Goal: Information Seeking & Learning: Learn about a topic

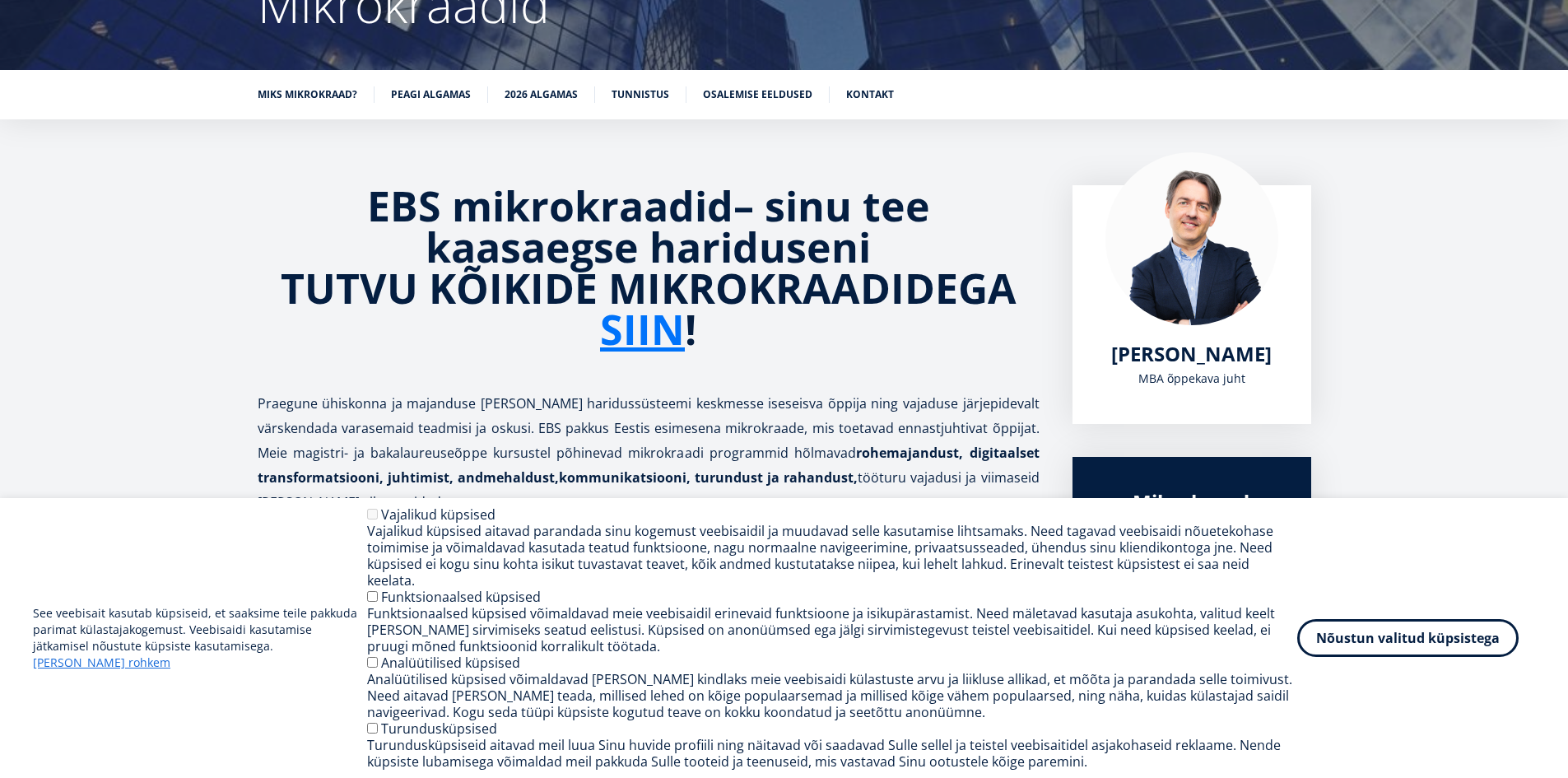
scroll to position [198, 0]
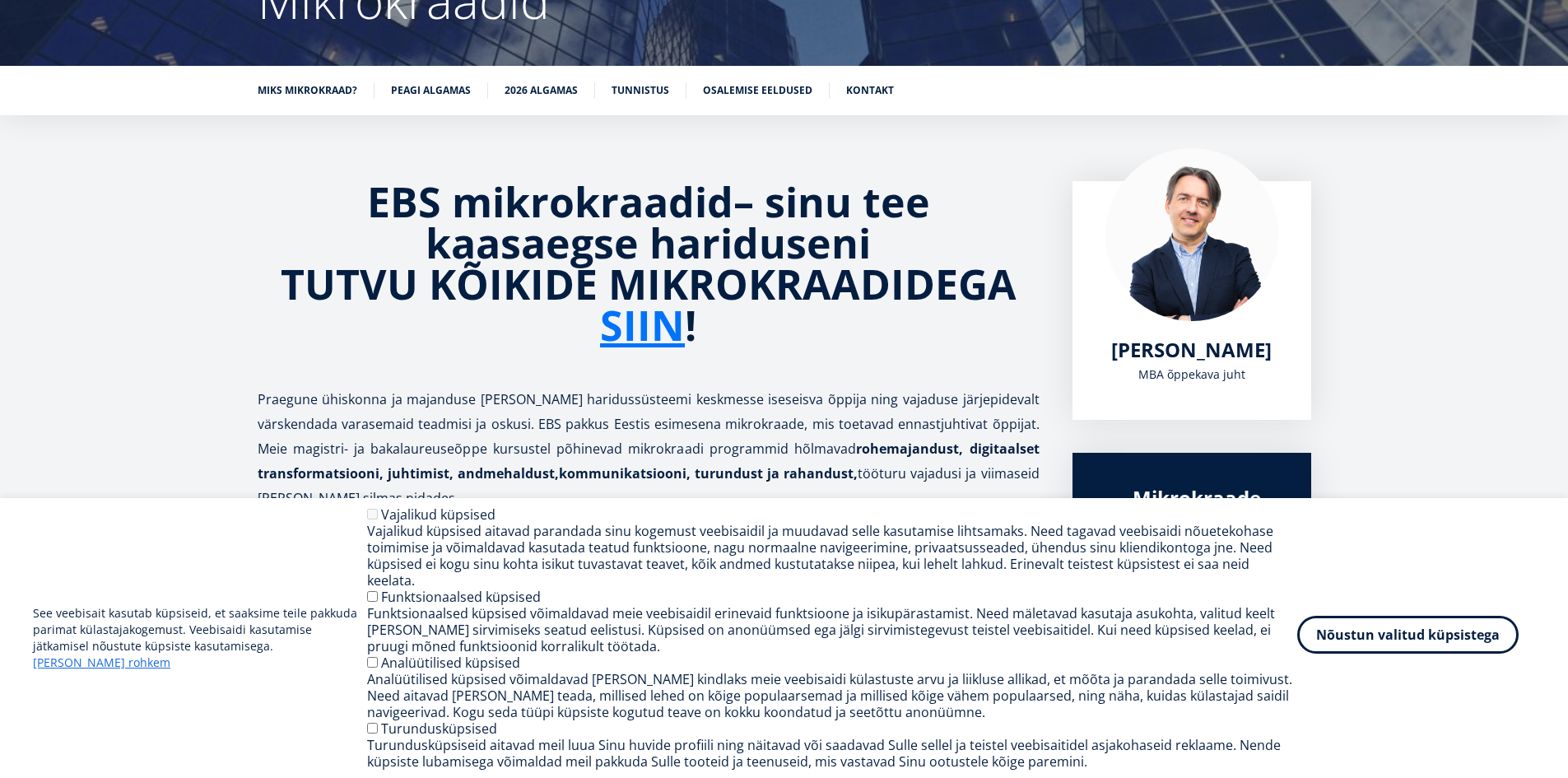
click at [1413, 638] on button "Nõustun valitud küpsistega" at bounding box center [1406, 634] width 221 height 38
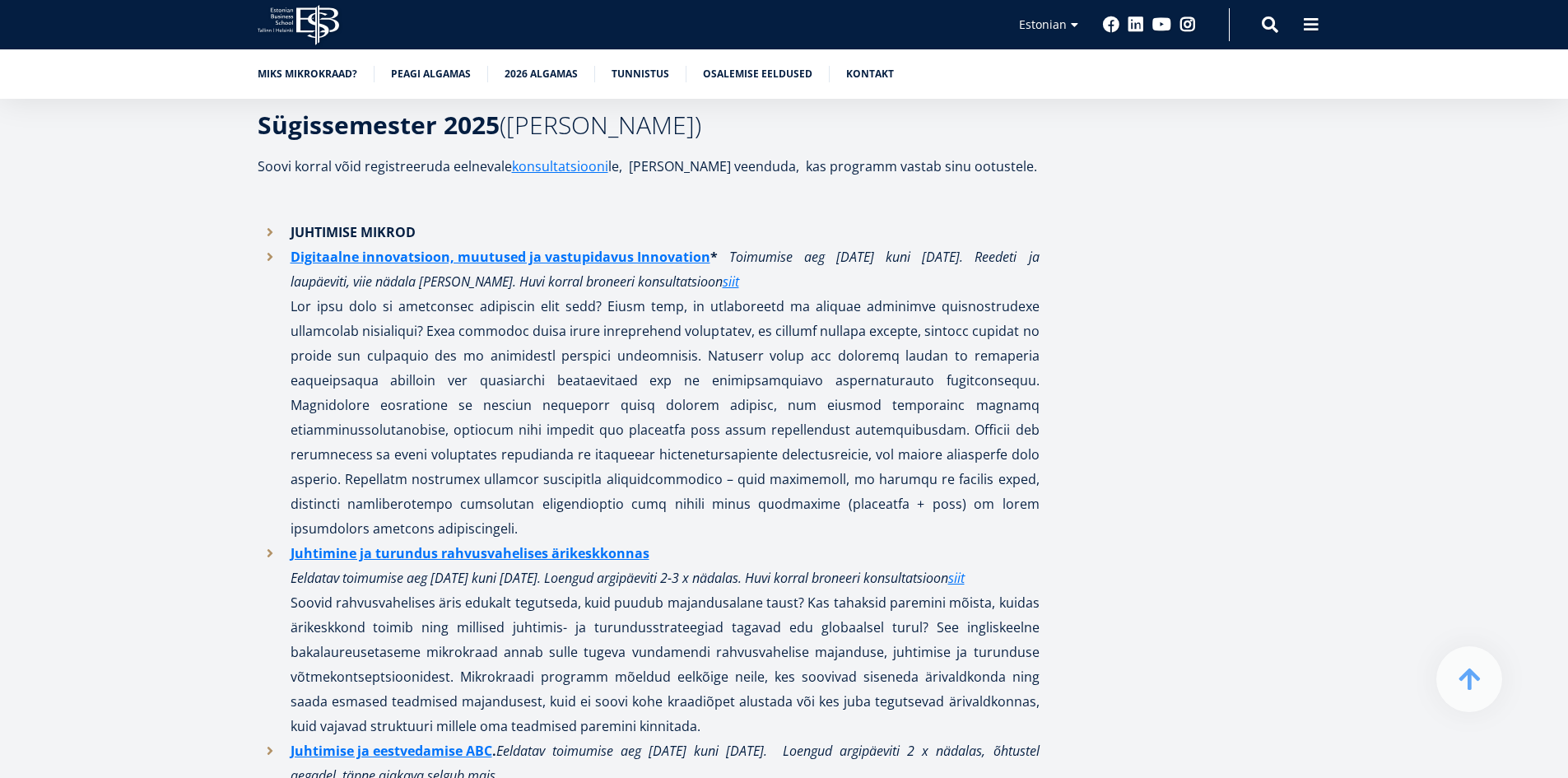
scroll to position [1268, 0]
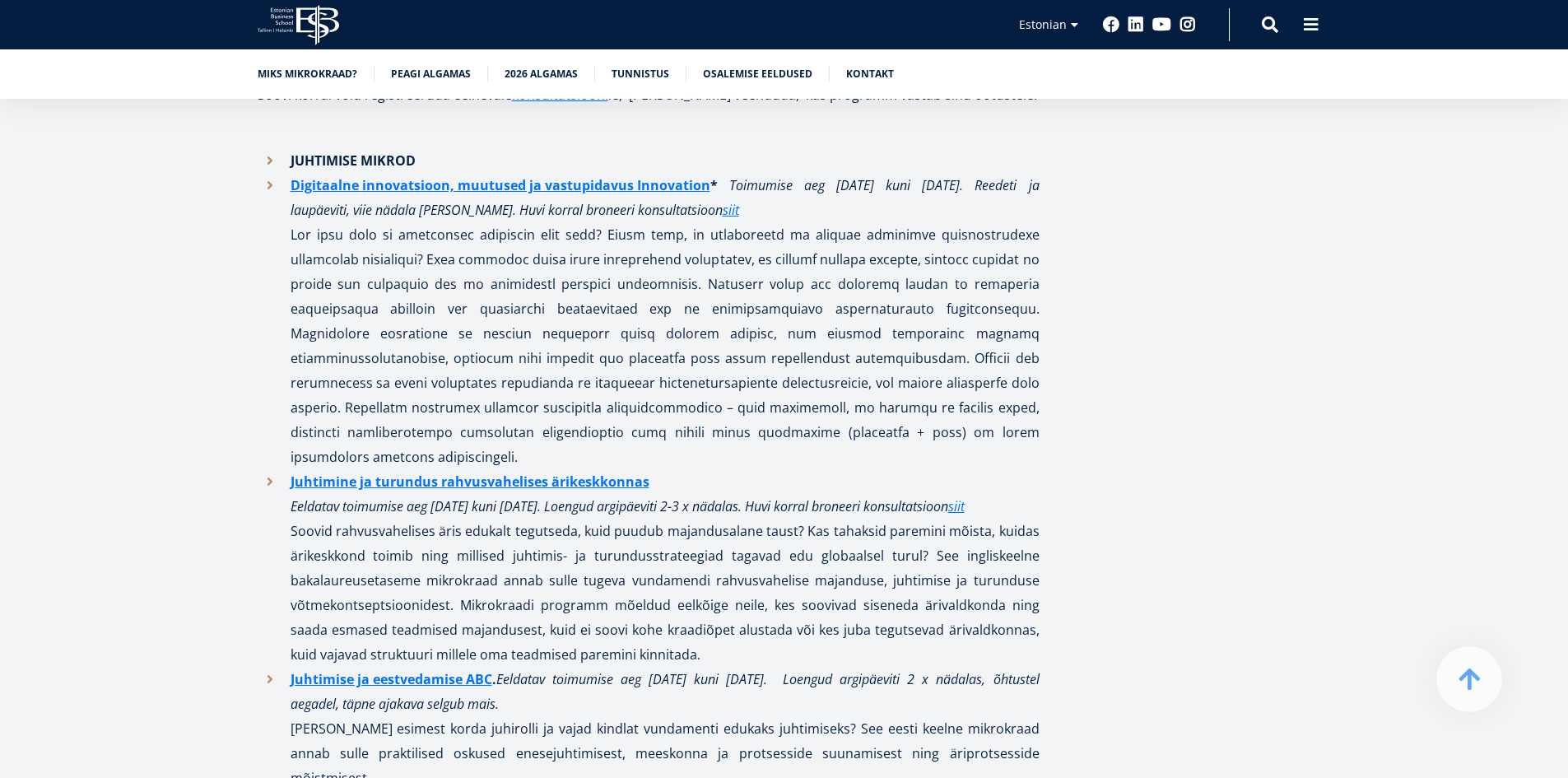
click at [266, 158] on li "JUHTIMISE MIKROD" at bounding box center [648, 160] width 782 height 24
click at [270, 159] on li "JUHTIMISE MIKROD" at bounding box center [648, 160] width 782 height 24
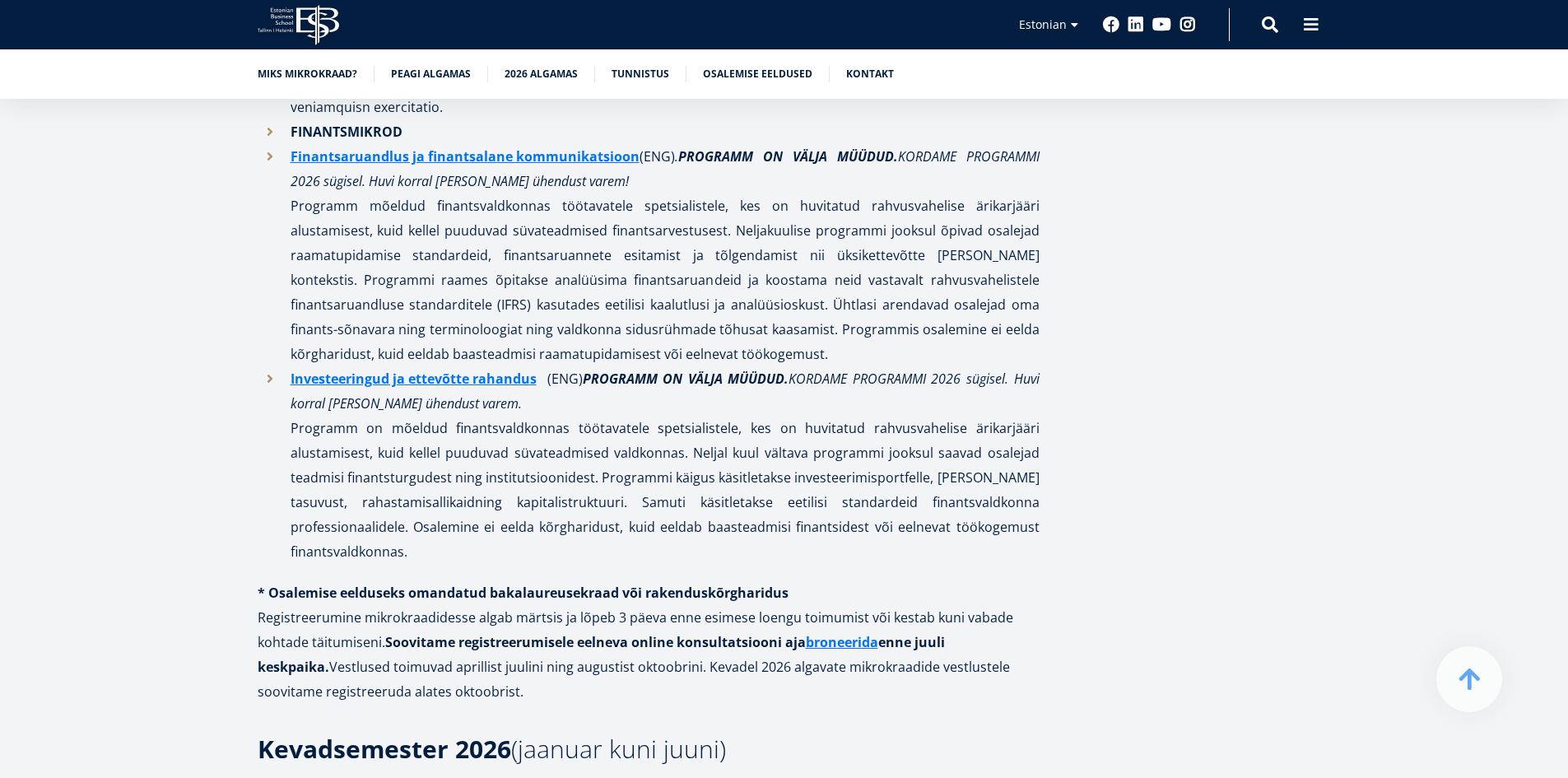
scroll to position [2421, 0]
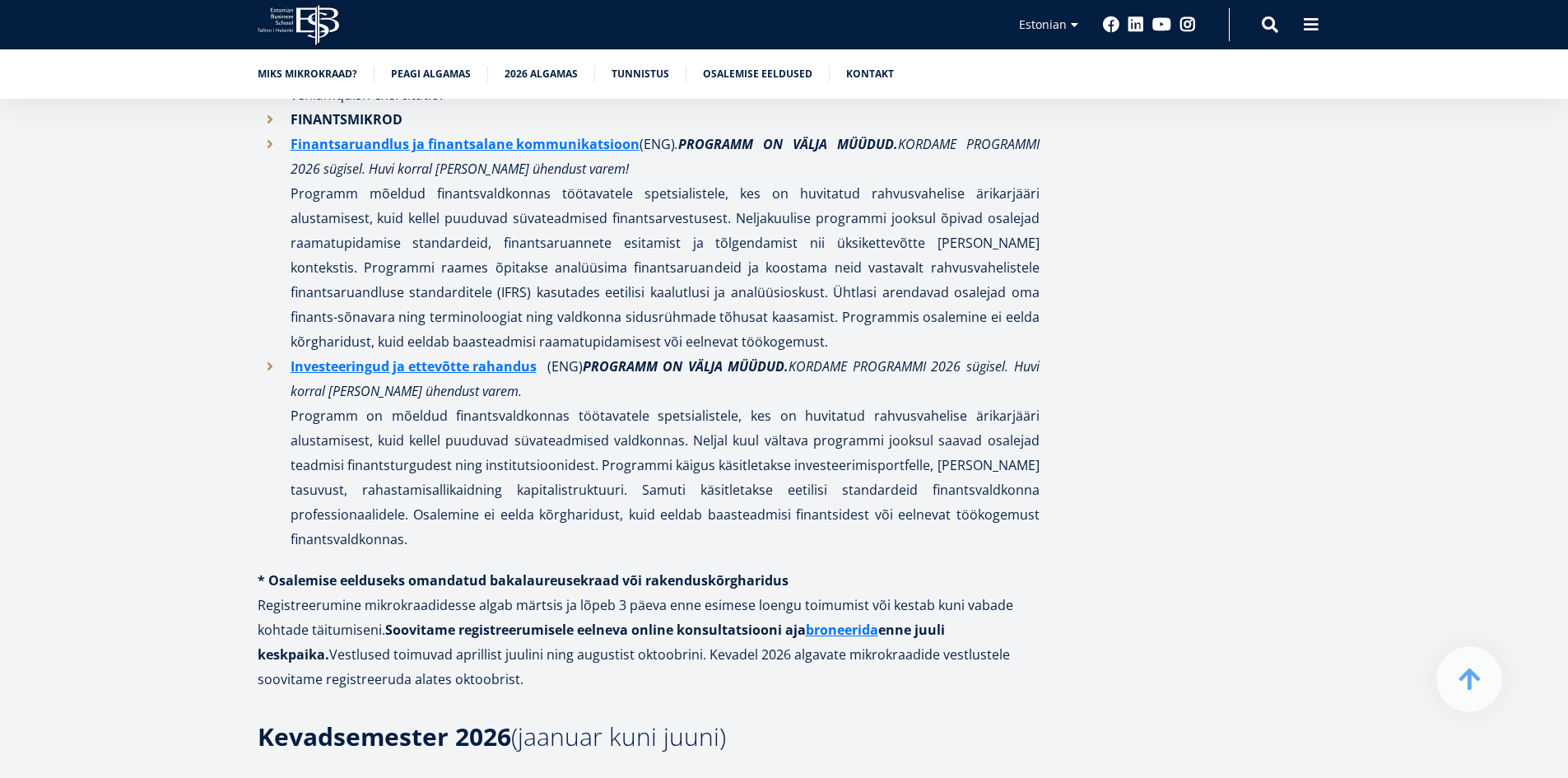
click at [1172, 134] on aside "[PERSON_NAME] MBA õppekava juht „Mikrokraade disainides oleme lähtunud põhimõtt…" at bounding box center [1191, 588] width 238 height 5260
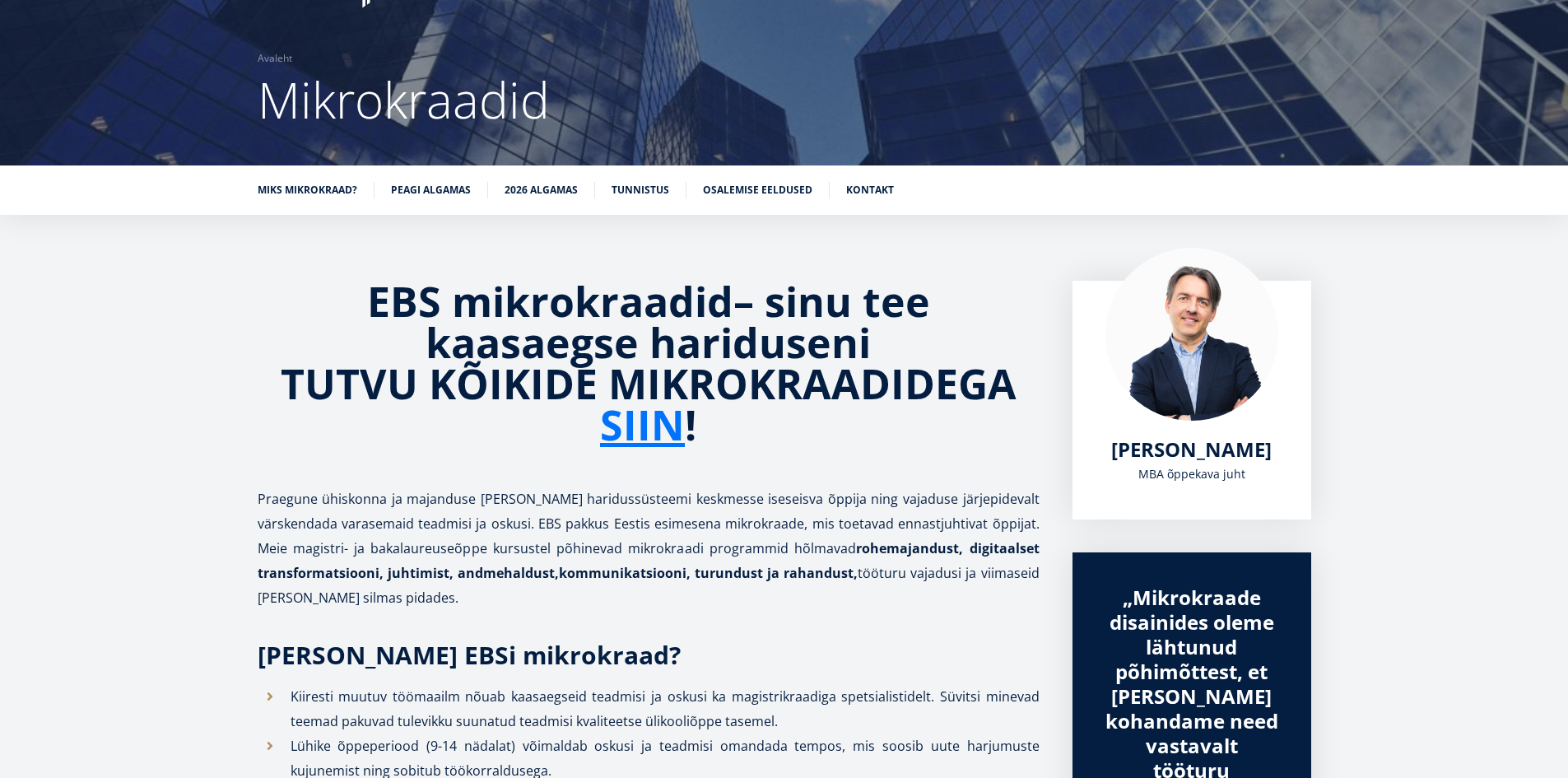
scroll to position [0, 0]
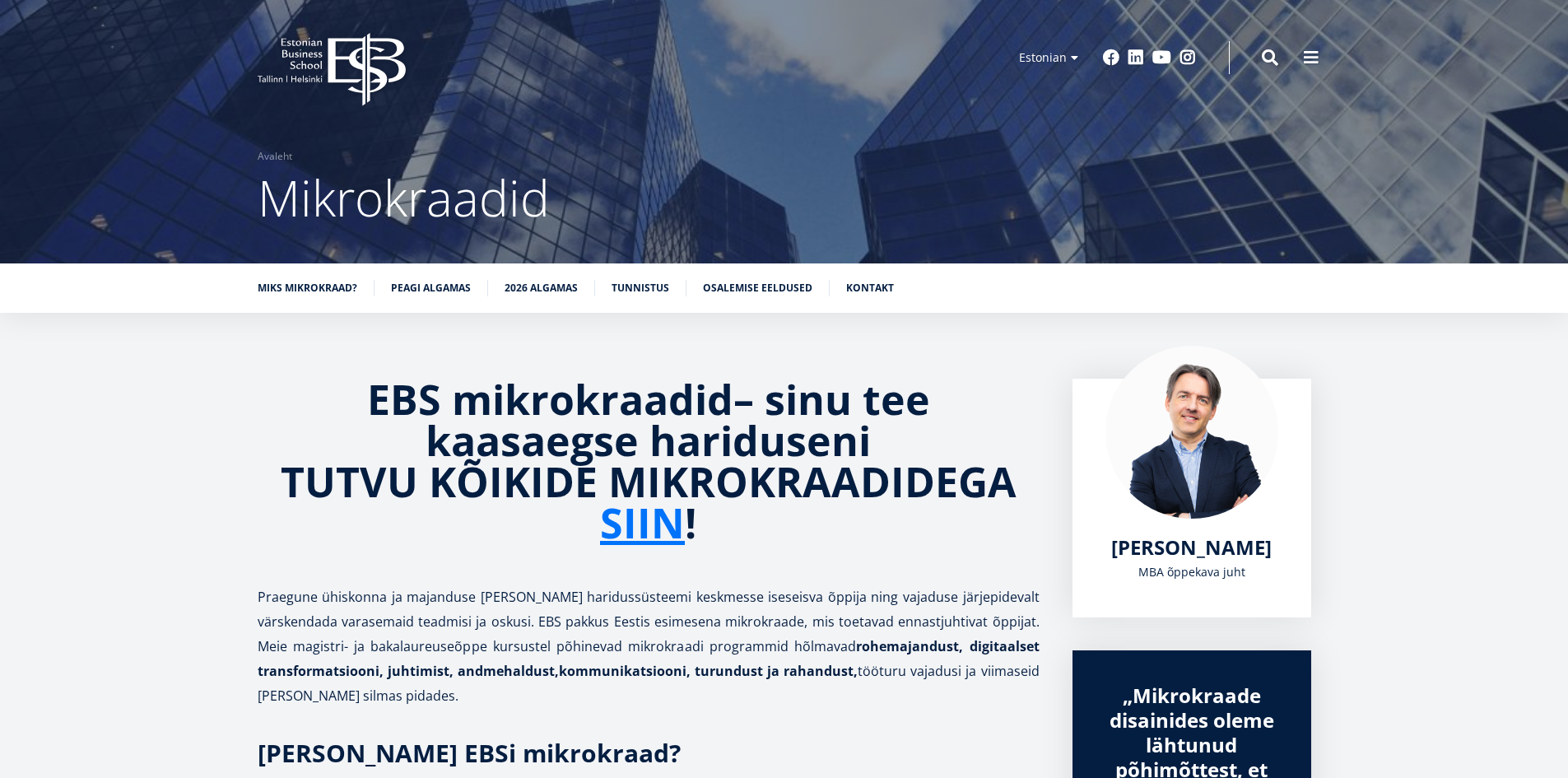
click at [369, 77] on icon at bounding box center [365, 69] width 77 height 73
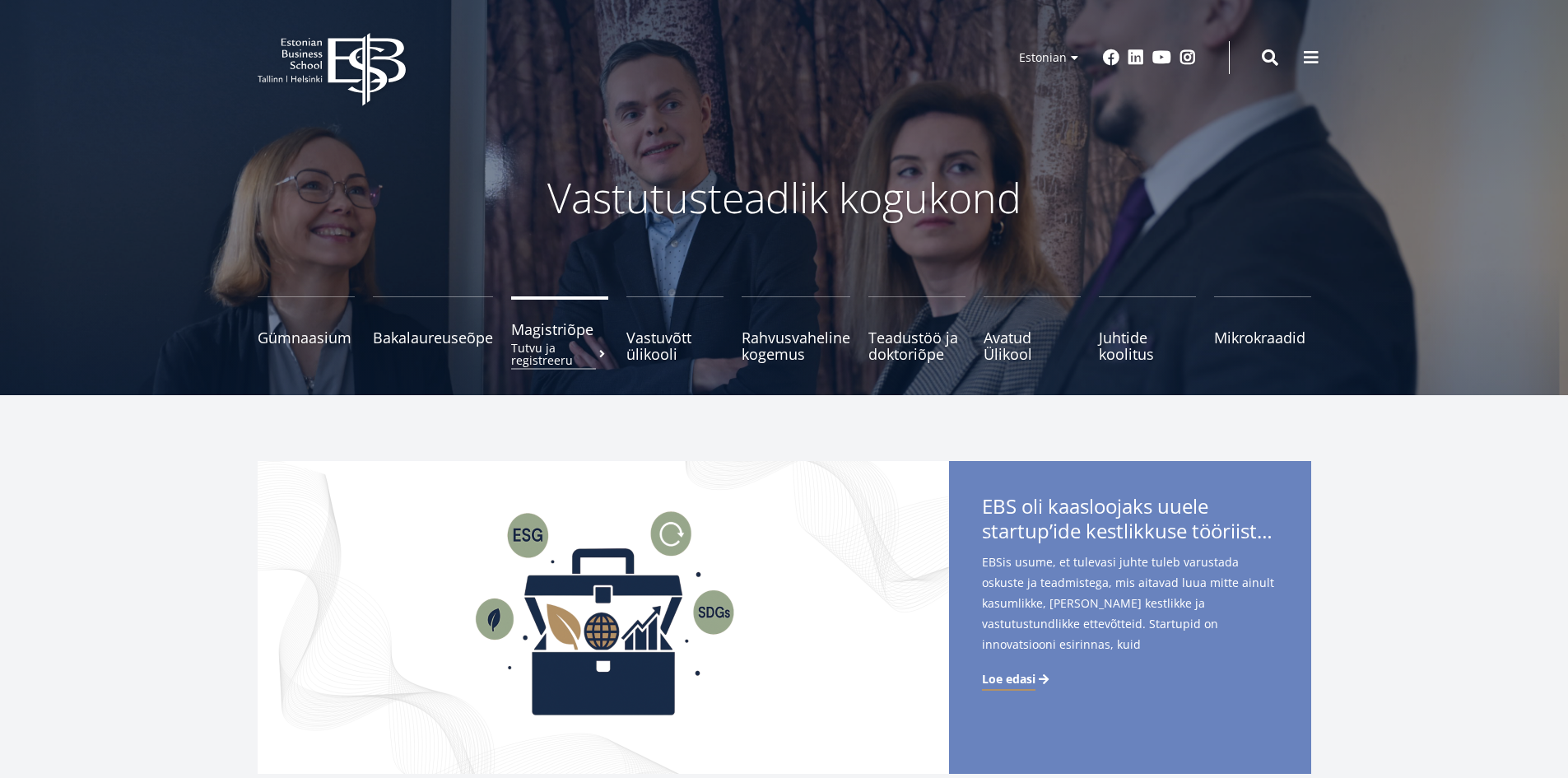
click at [529, 334] on span "Magistriõpe Tutvu ja registreeru" at bounding box center [560, 329] width 97 height 17
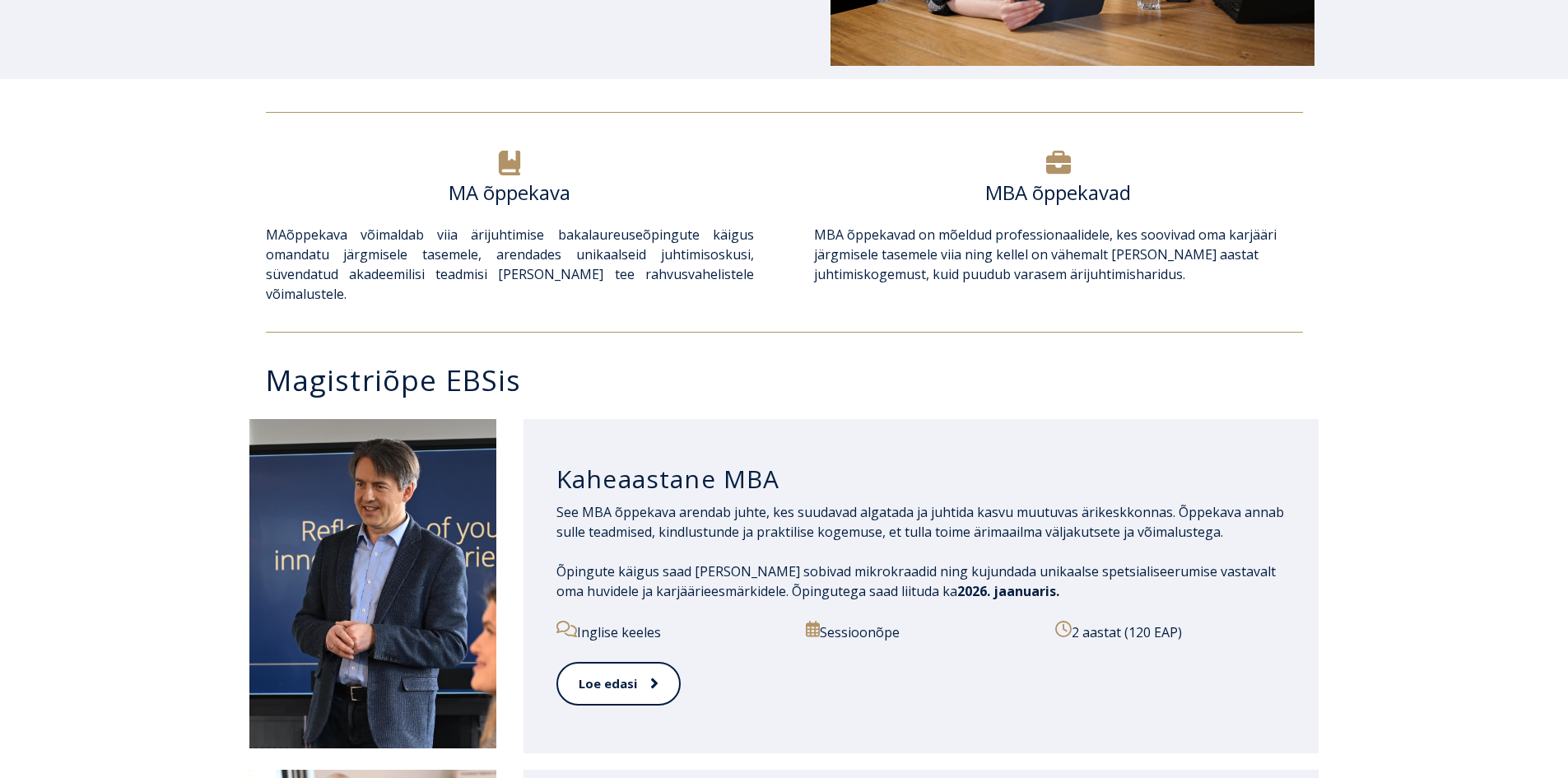
drag, startPoint x: 0, startPoint y: 0, endPoint x: 1398, endPoint y: 517, distance: 1490.5
click at [1398, 517] on div "Kaheaastane MBA See MBA õppekava arendab juhte, kes suudavad algatada ja juhtid…" at bounding box center [784, 586] width 1568 height 351
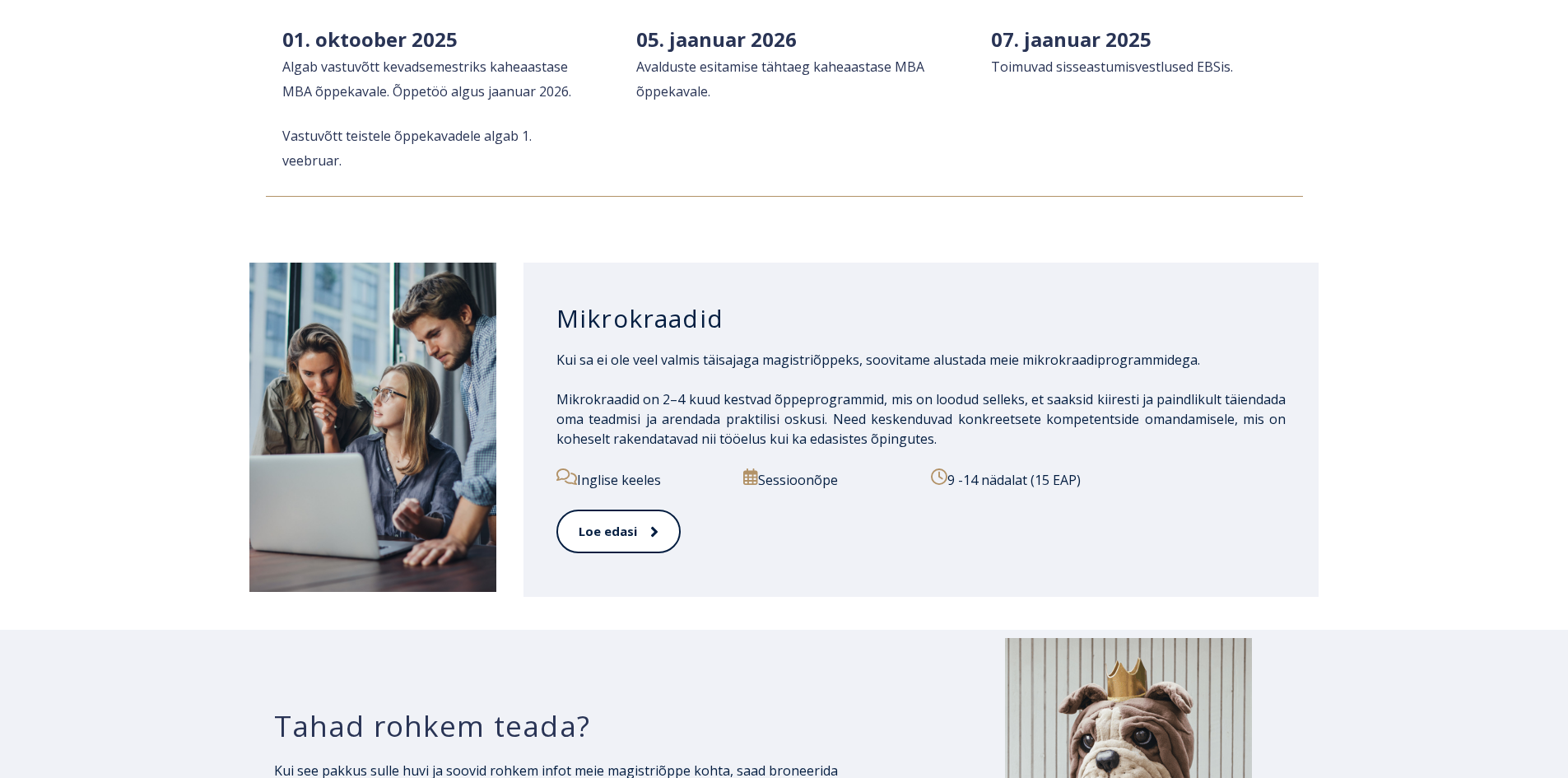
scroll to position [2388, 0]
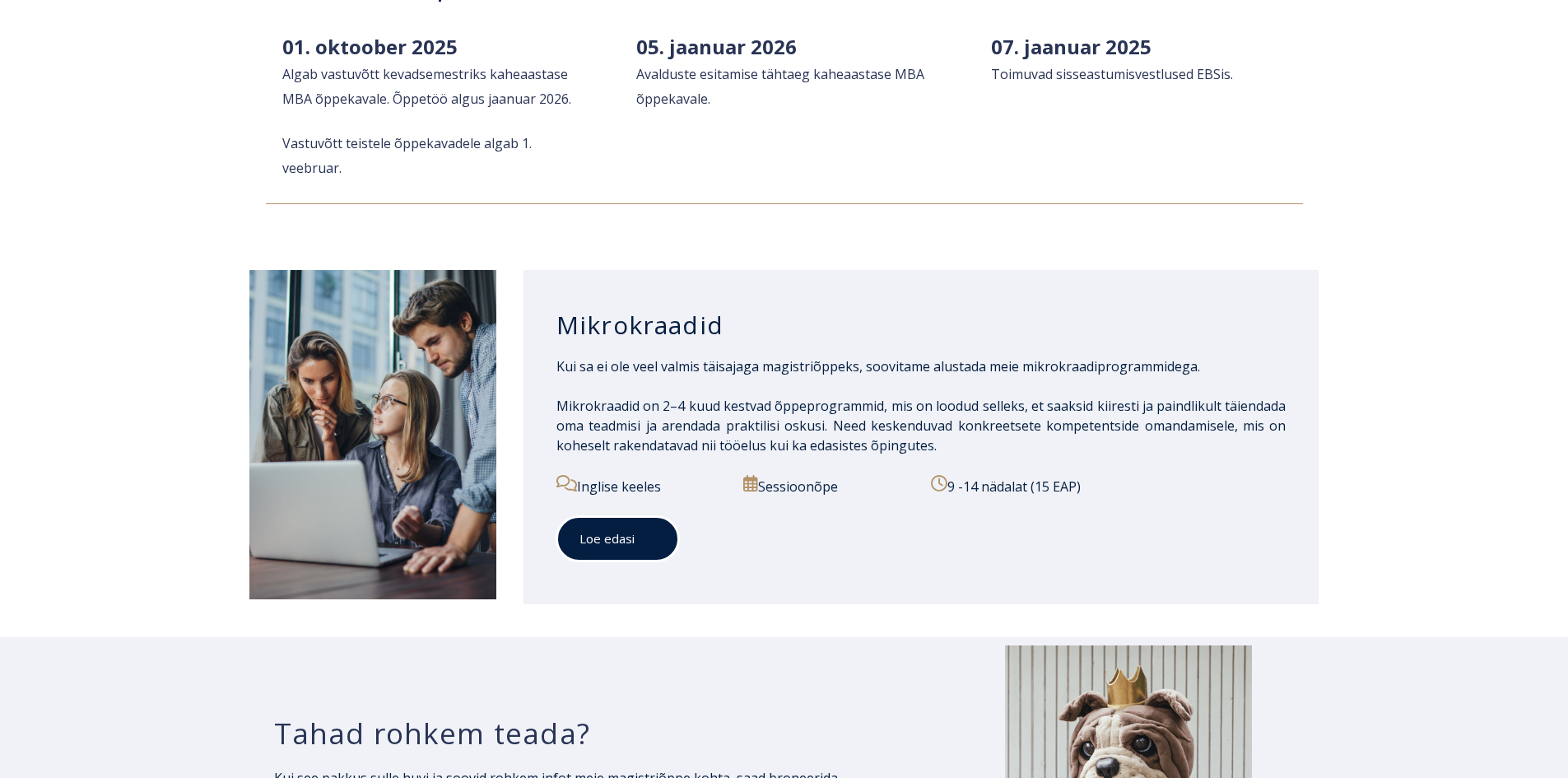
click at [604, 516] on link "Loe edasi" at bounding box center [618, 538] width 123 height 45
